Goal: Task Accomplishment & Management: Use online tool/utility

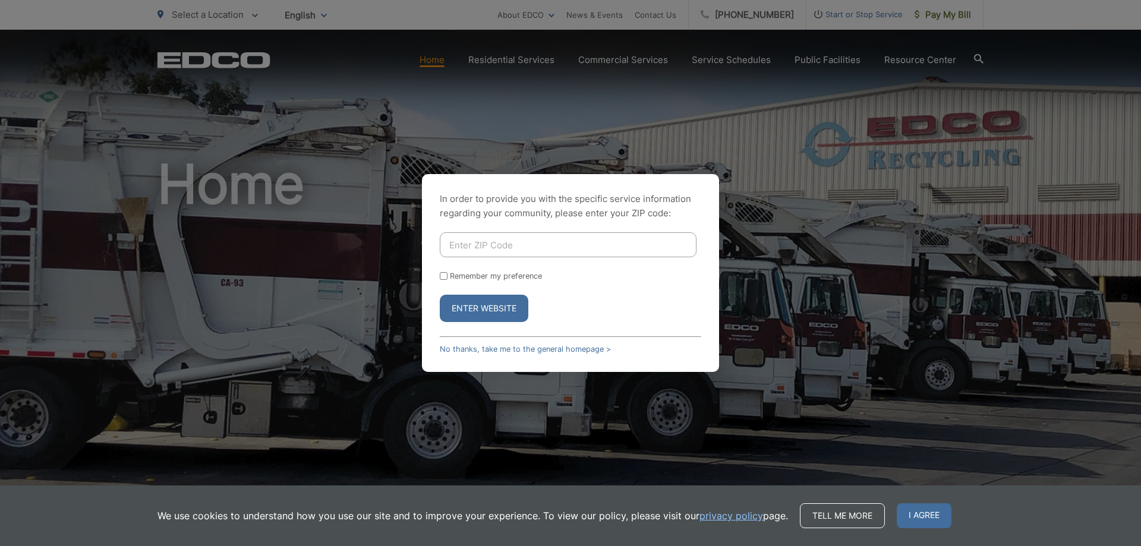
click at [507, 248] on input "Enter ZIP Code" at bounding box center [568, 244] width 257 height 25
type input "92083"
click at [486, 277] on label "Remember my preference" at bounding box center [496, 276] width 92 height 9
click at [448, 277] on input "Remember my preference" at bounding box center [444, 276] width 8 height 8
checkbox input "true"
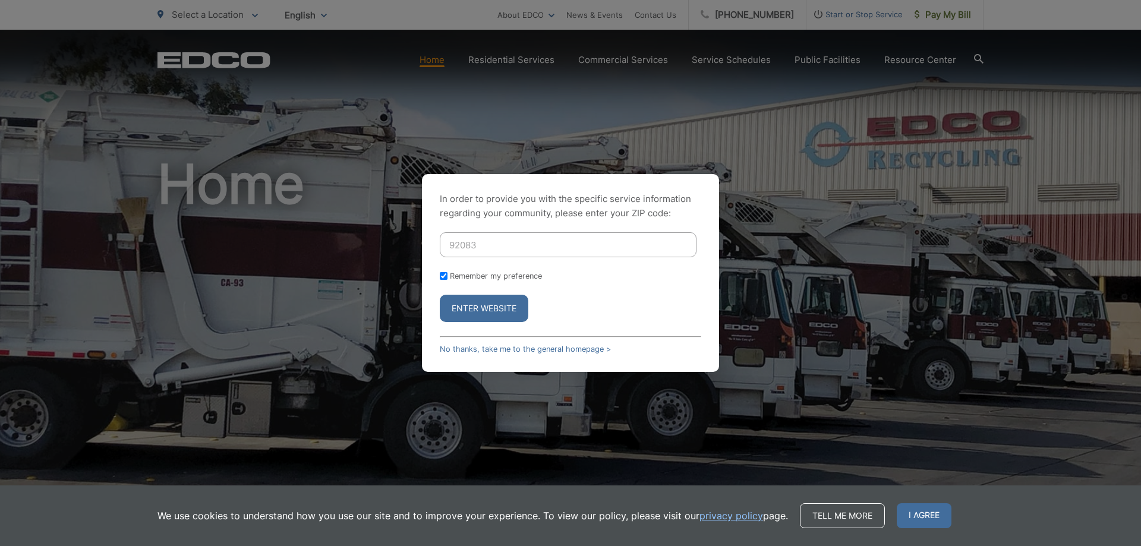
click at [467, 309] on button "Enter Website" at bounding box center [484, 308] width 89 height 27
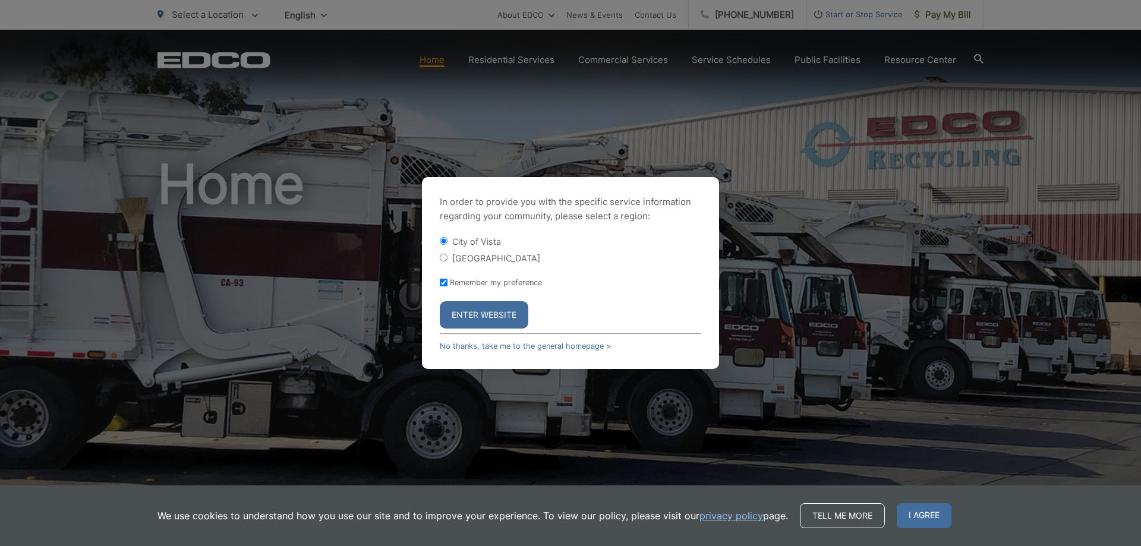
click at [508, 316] on button "Enter Website" at bounding box center [484, 314] width 89 height 27
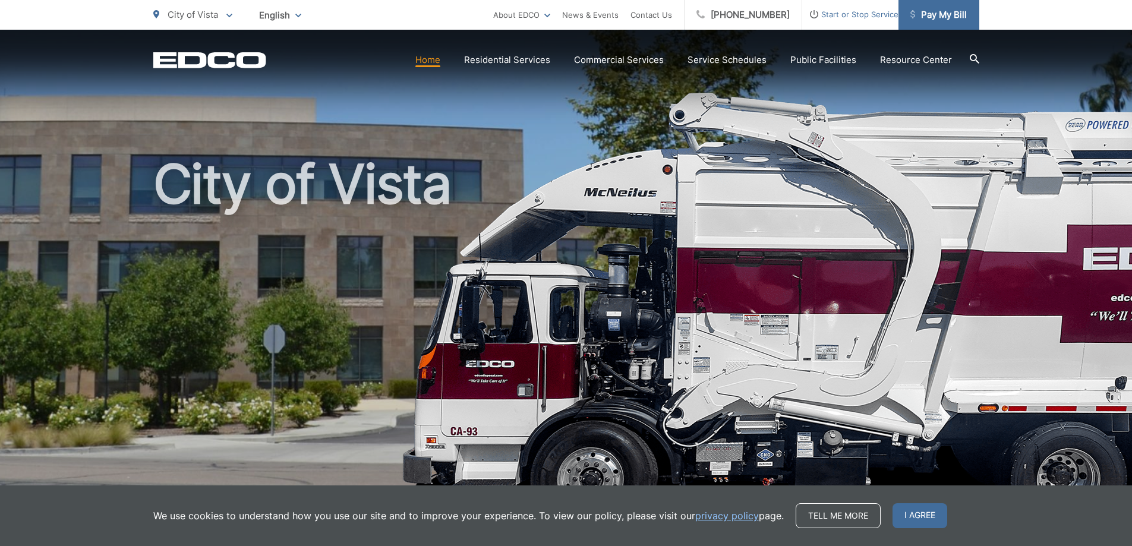
click at [949, 13] on span "Pay My Bill" at bounding box center [939, 15] width 56 height 14
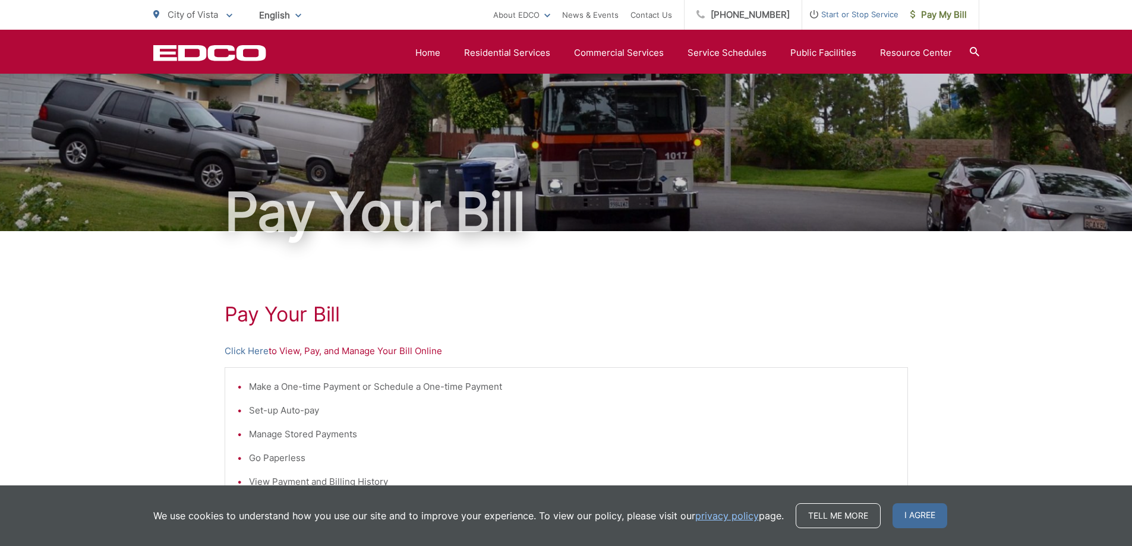
scroll to position [2, 0]
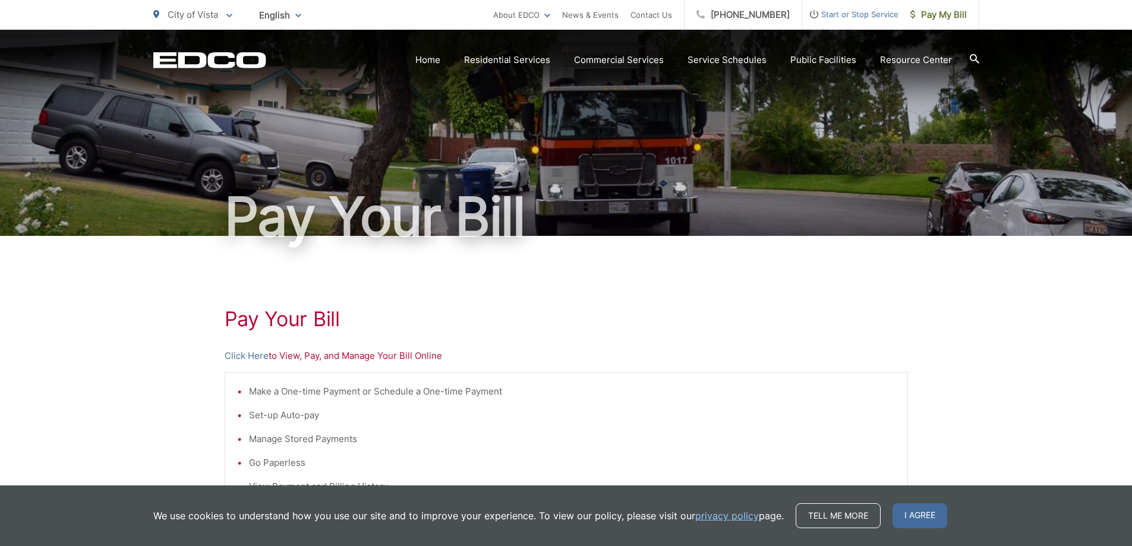
click at [288, 353] on p "Click Here to View, Pay, and Manage Your Bill Online" at bounding box center [567, 356] width 684 height 14
click at [240, 358] on link "Click Here" at bounding box center [247, 356] width 44 height 14
